Goal: Find specific page/section: Find specific page/section

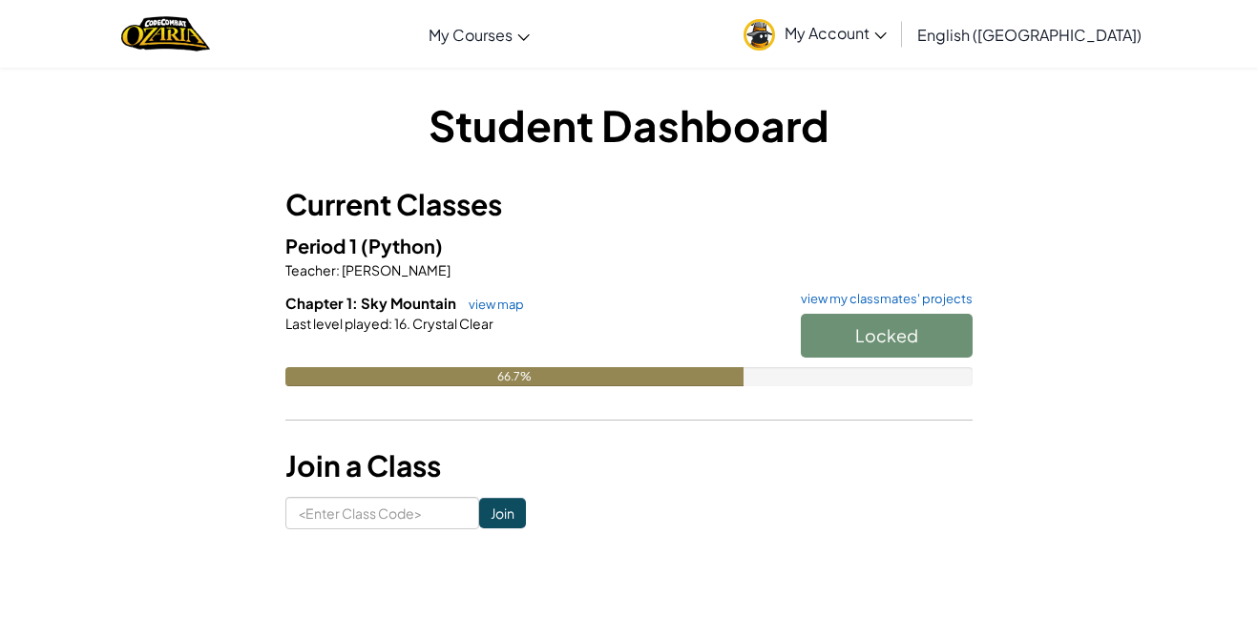
click at [911, 335] on div "Locked" at bounding box center [876, 340] width 191 height 53
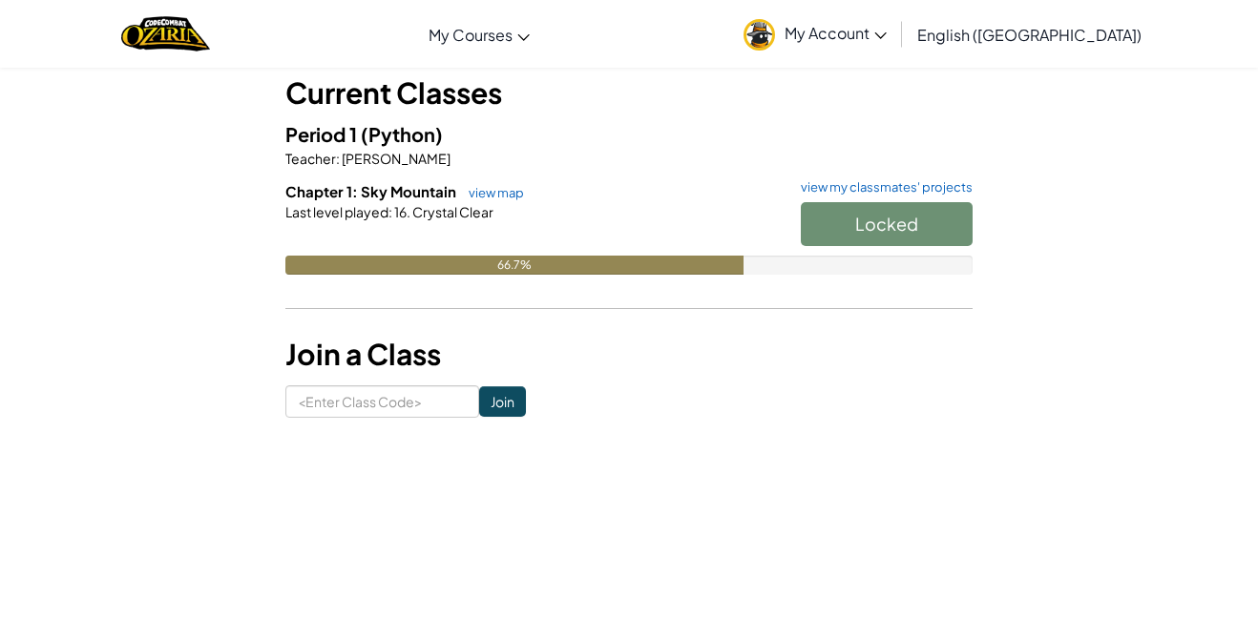
scroll to position [114, 0]
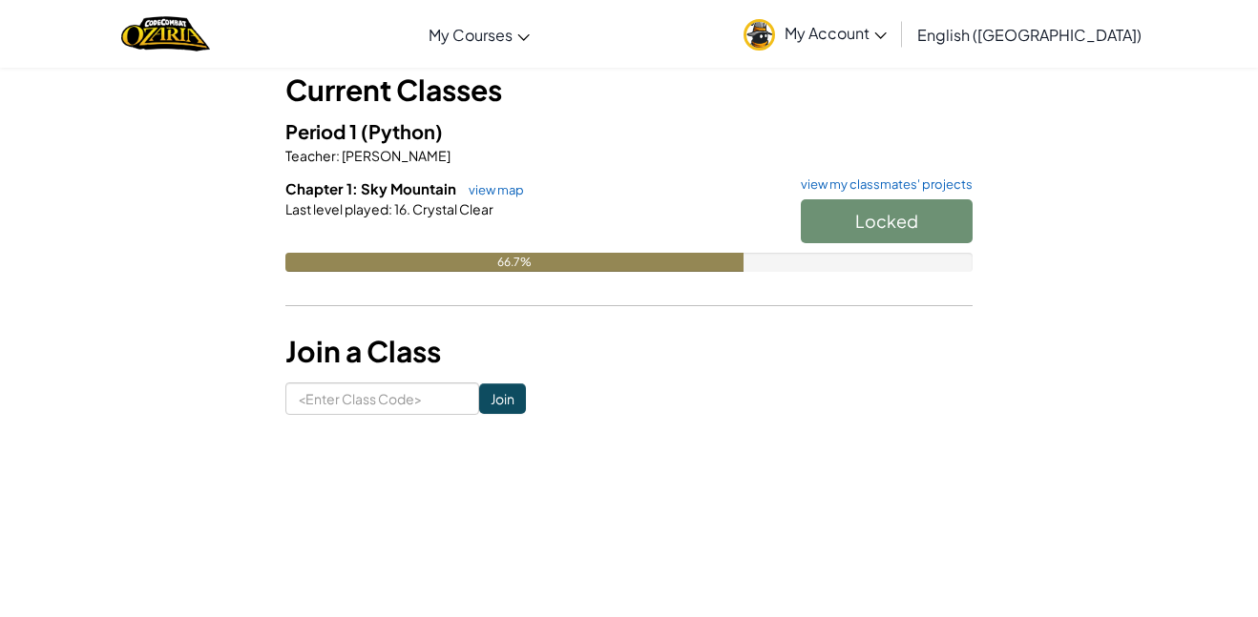
click at [866, 223] on div "Locked" at bounding box center [876, 225] width 191 height 53
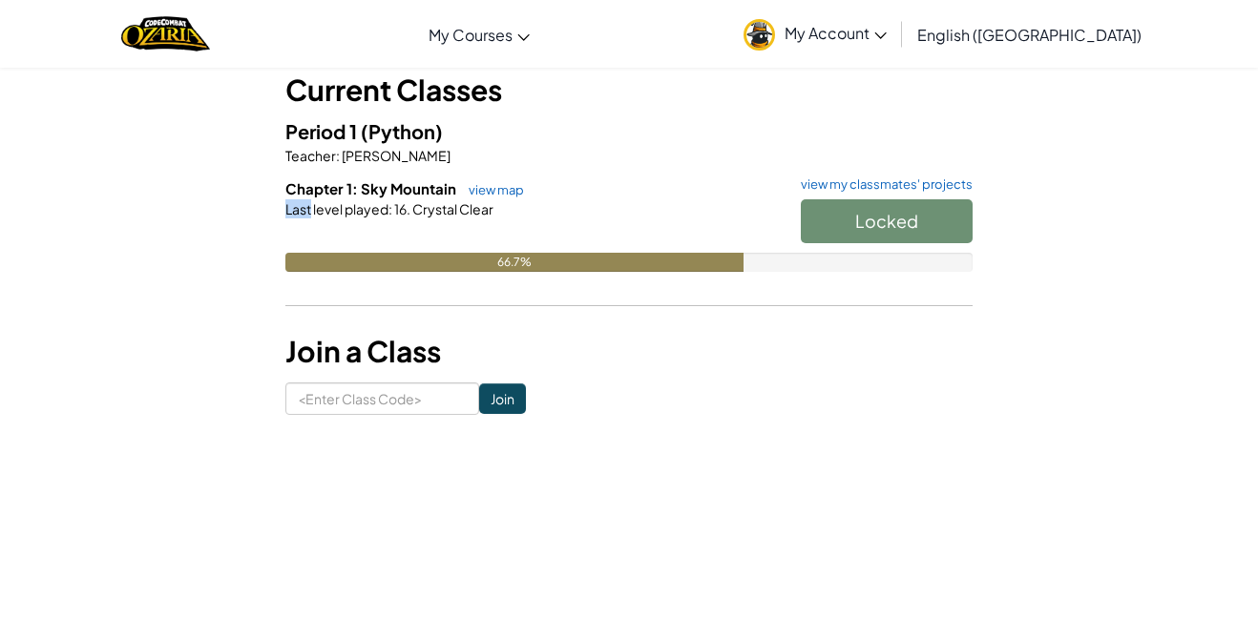
click at [866, 223] on div "Locked" at bounding box center [876, 225] width 191 height 53
click at [865, 229] on div "Locked" at bounding box center [876, 225] width 191 height 53
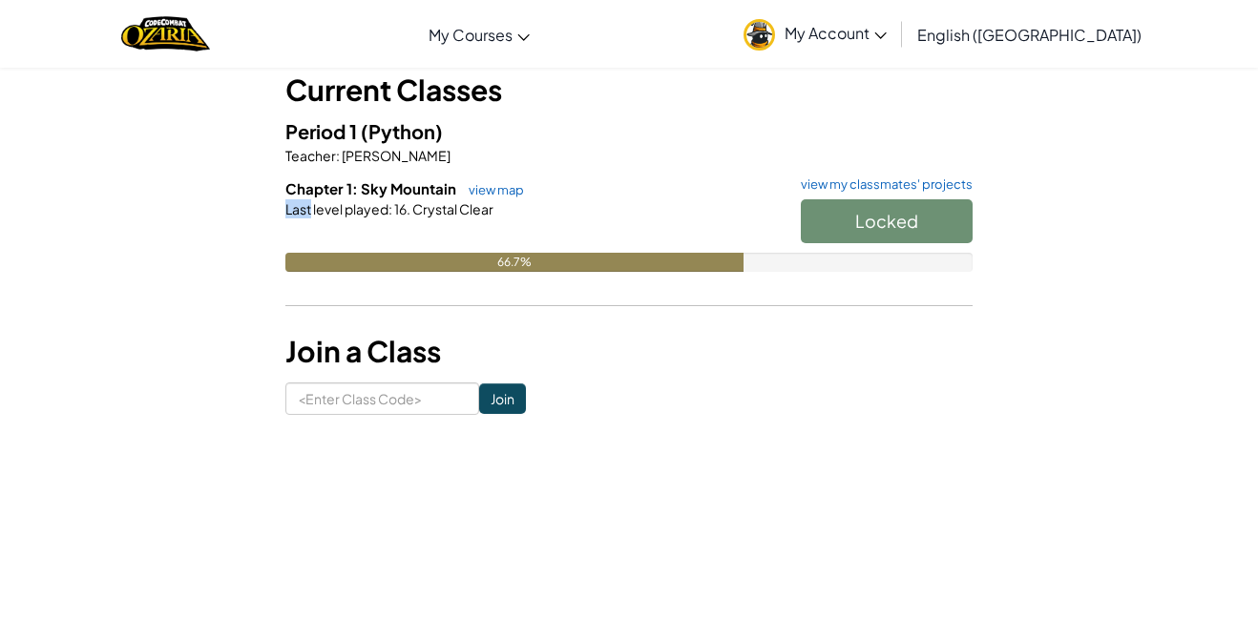
click at [865, 229] on div "Locked" at bounding box center [876, 225] width 191 height 53
click at [884, 391] on form "Join" at bounding box center [628, 399] width 687 height 32
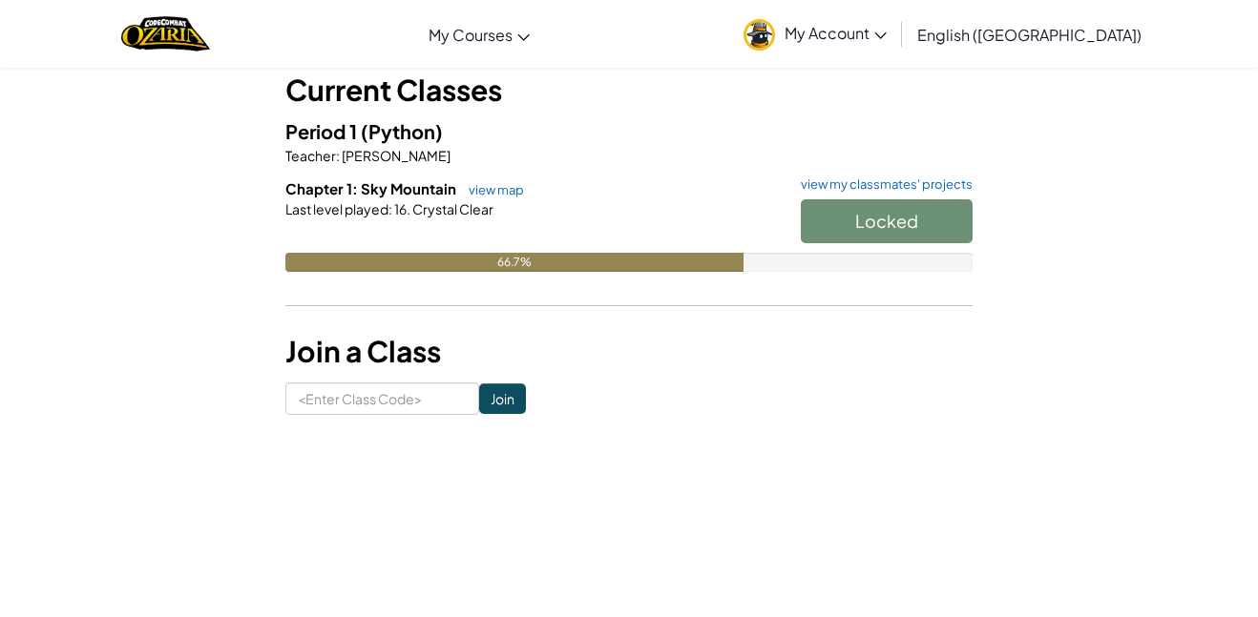
click at [884, 391] on form "Join" at bounding box center [628, 399] width 687 height 32
click at [861, 223] on div "Locked" at bounding box center [876, 225] width 191 height 53
